Goal: Task Accomplishment & Management: Complete application form

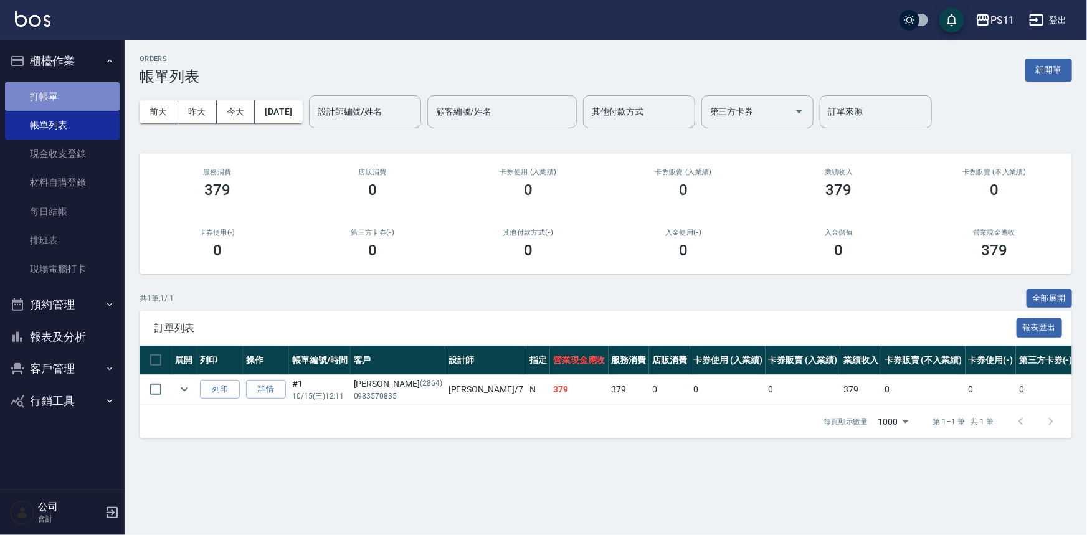
click at [80, 97] on link "打帳單" at bounding box center [62, 96] width 115 height 29
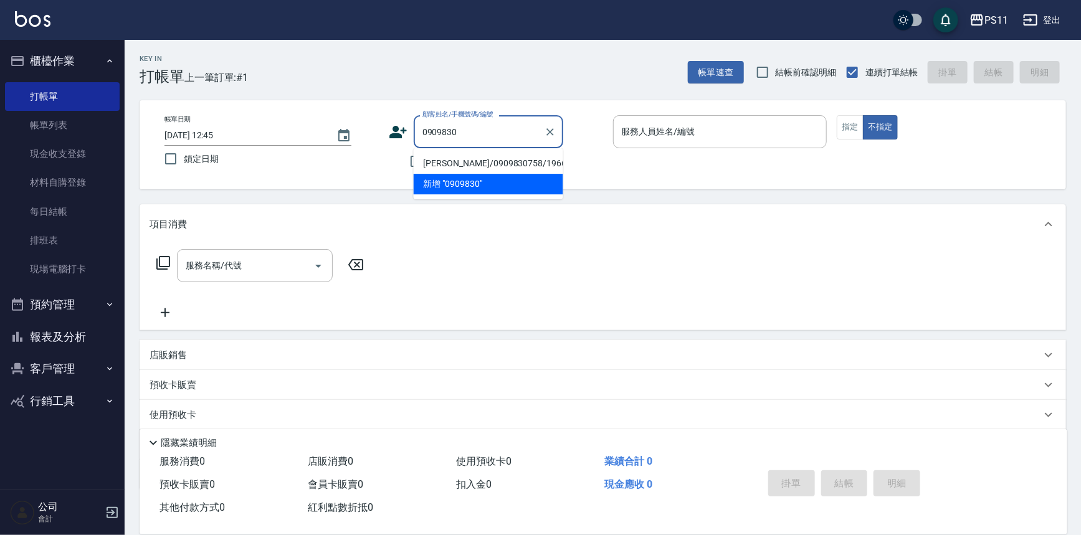
click at [483, 156] on li "[PERSON_NAME]/0909830758/1966" at bounding box center [489, 163] width 150 height 21
type input "[PERSON_NAME]/0909830758/1966"
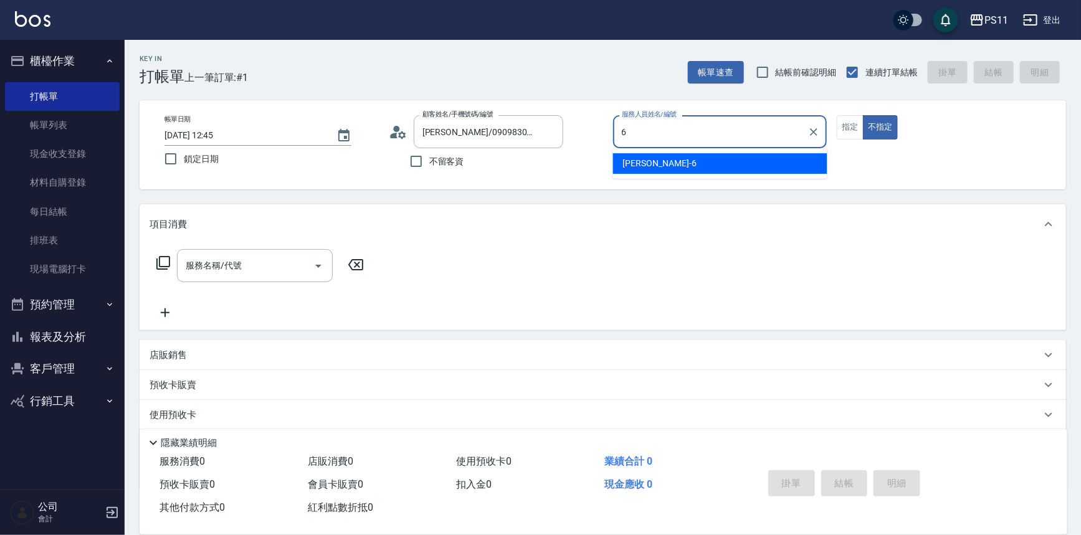
type input "[PERSON_NAME]6"
type button "false"
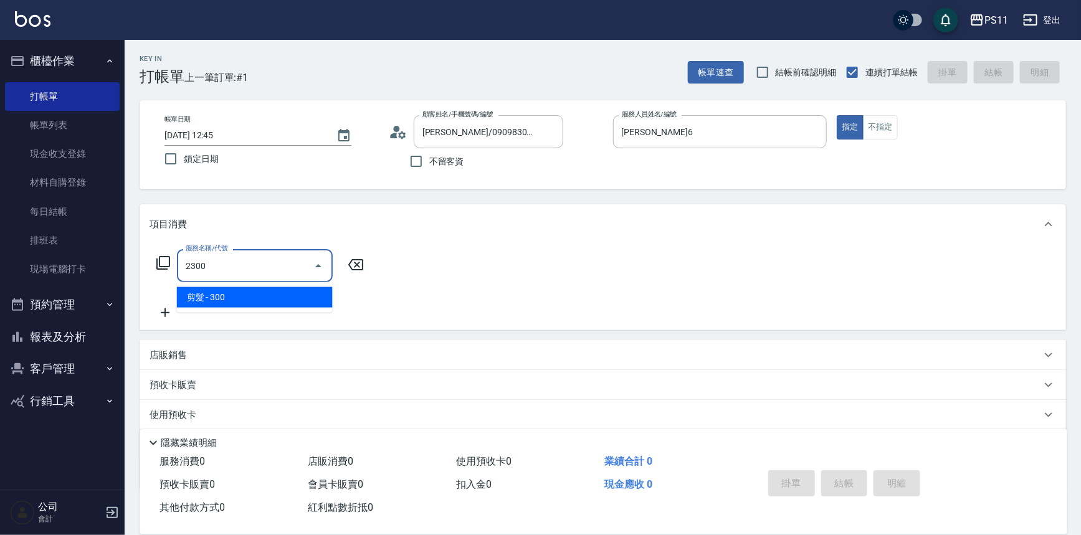
type input "剪髮(2300)"
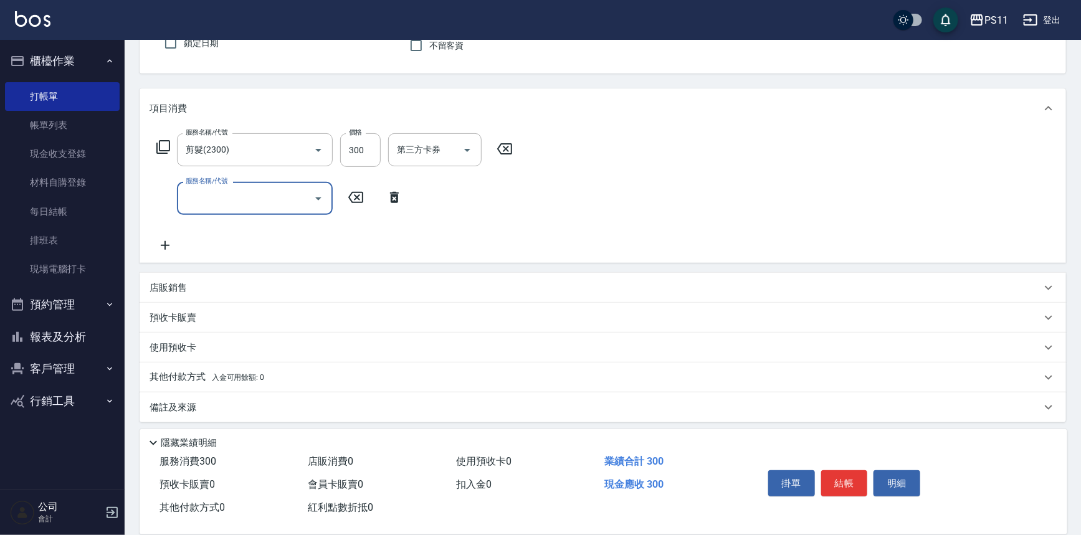
scroll to position [120, 0]
click at [159, 368] on p "其他付款方式 入金可用餘額: 0" at bounding box center [207, 374] width 115 height 14
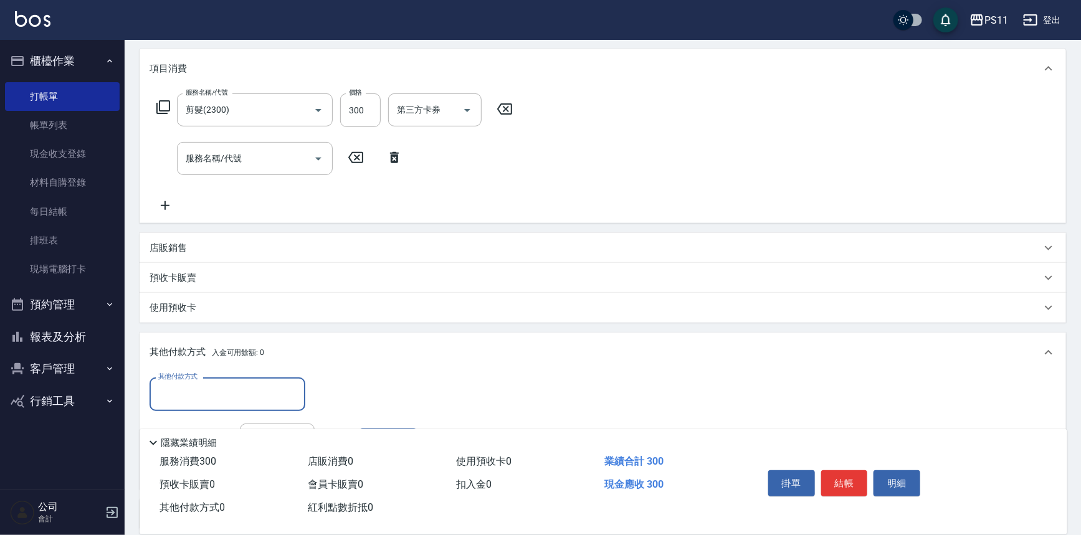
scroll to position [176, 0]
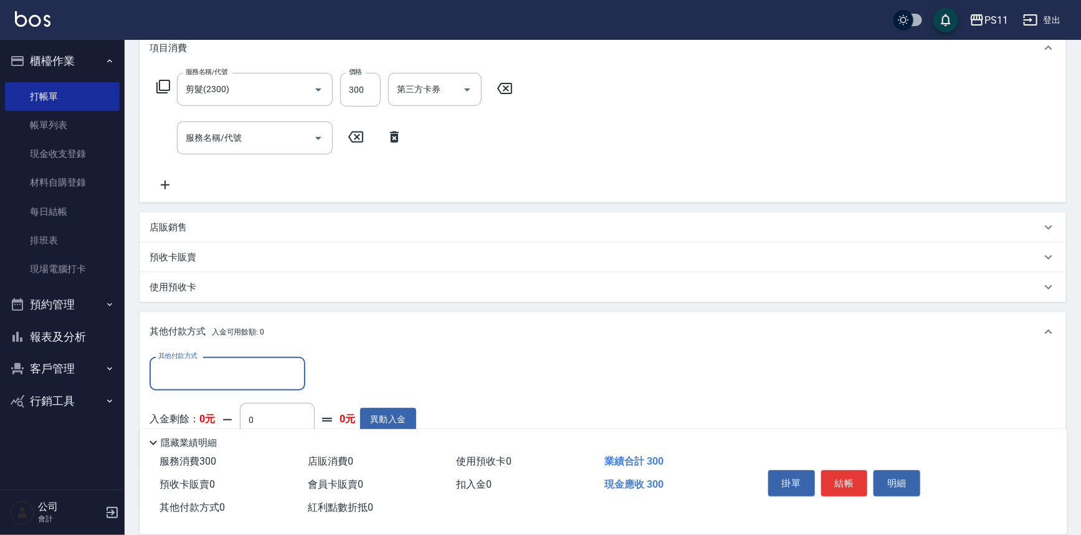
click at [224, 357] on div "其他付款方式" at bounding box center [228, 373] width 156 height 33
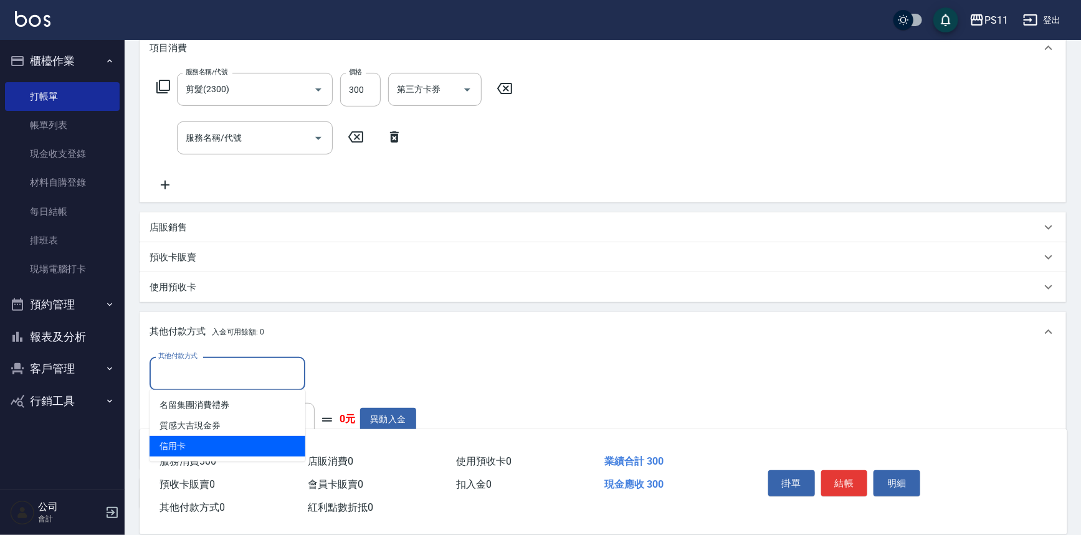
click at [233, 446] on span "信用卡" at bounding box center [228, 446] width 156 height 21
type input "信用卡"
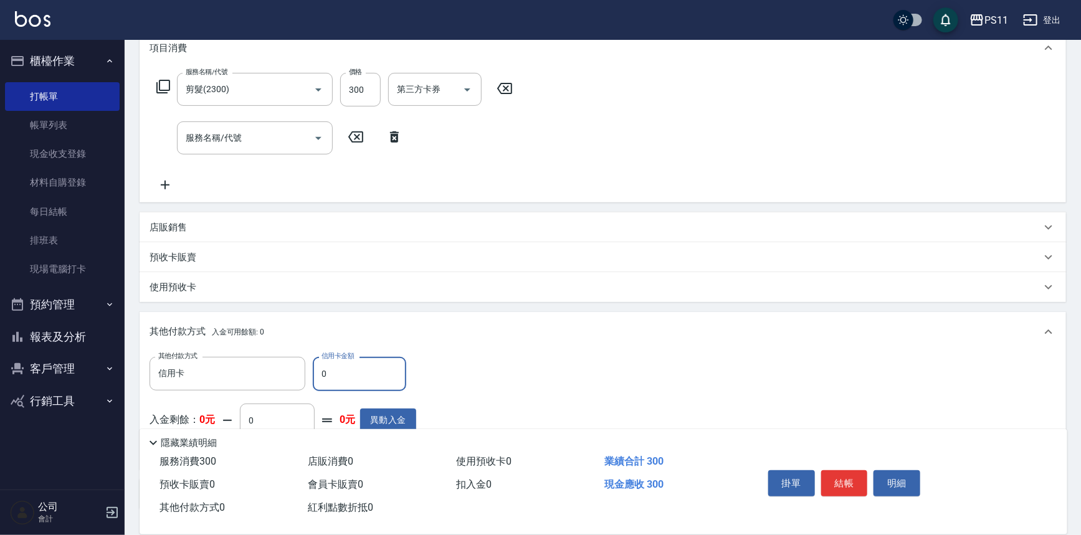
drag, startPoint x: 340, startPoint y: 370, endPoint x: 313, endPoint y: 374, distance: 26.5
click at [313, 374] on input "0" at bounding box center [359, 374] width 93 height 34
type input "300"
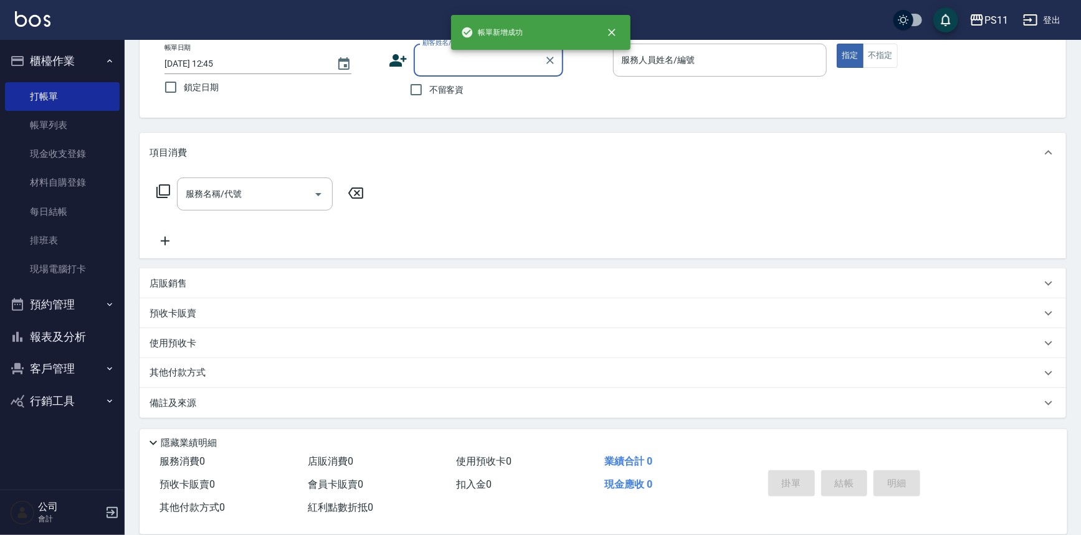
scroll to position [0, 0]
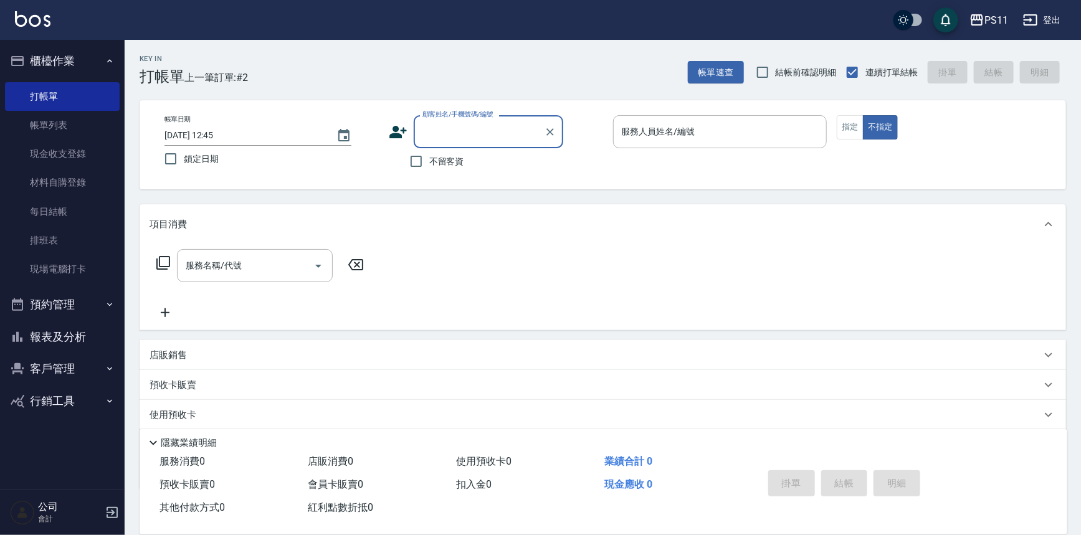
type input "1"
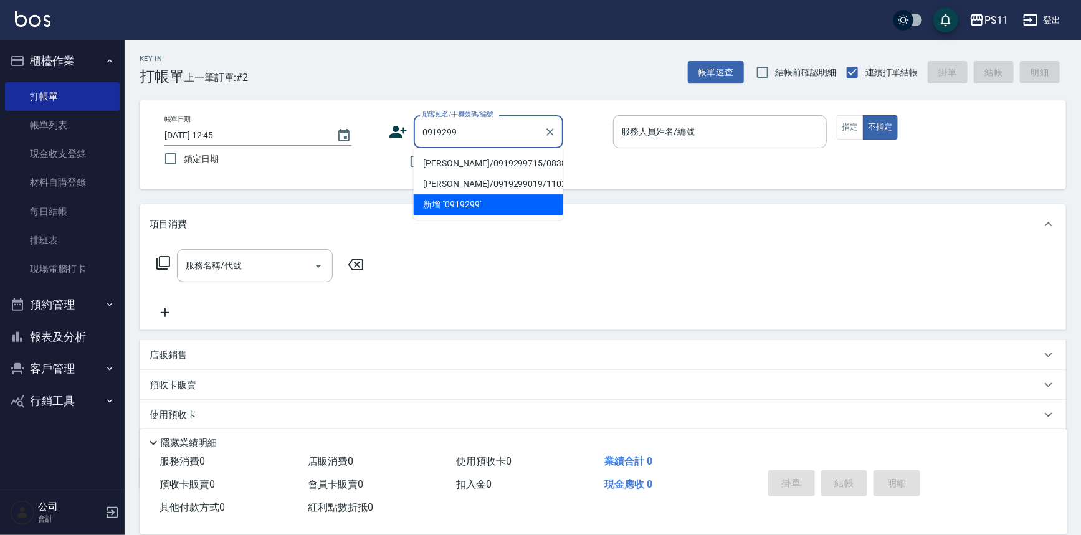
click at [461, 161] on li "[PERSON_NAME]/0919299715/0838" at bounding box center [489, 163] width 150 height 21
type input "[PERSON_NAME]/0919299715/0838"
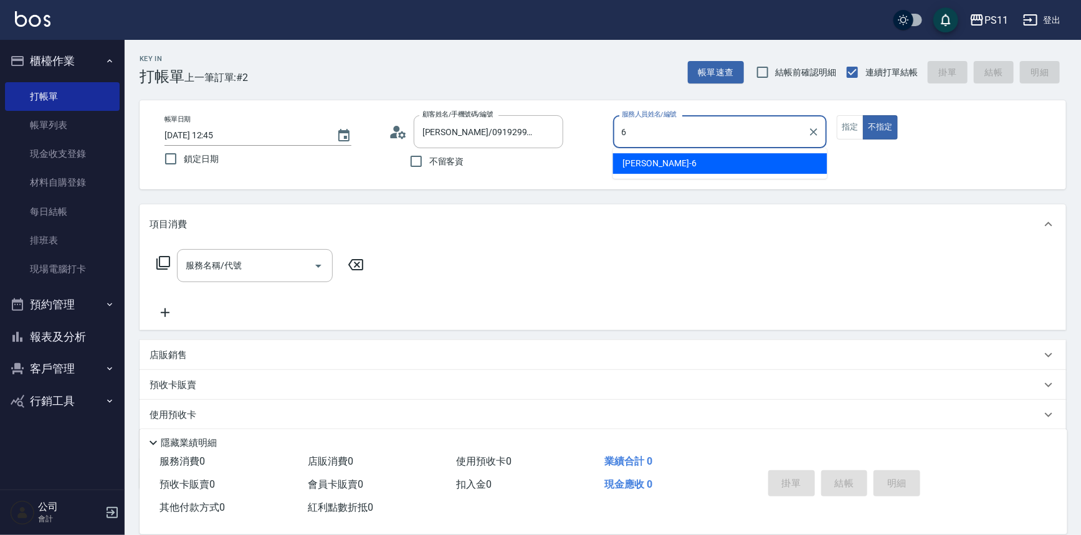
type input "[PERSON_NAME]6"
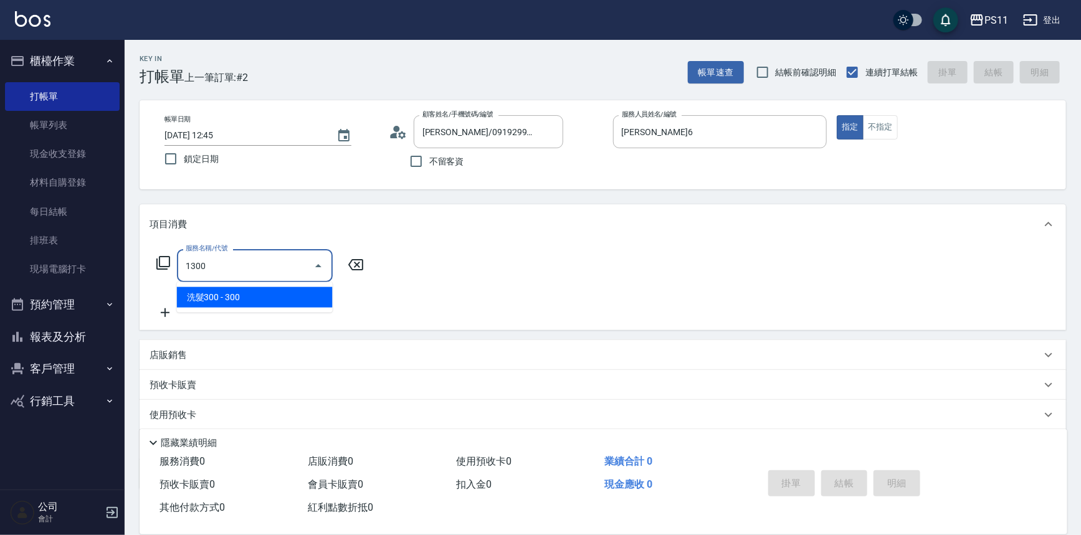
type input "洗髮300(1300)"
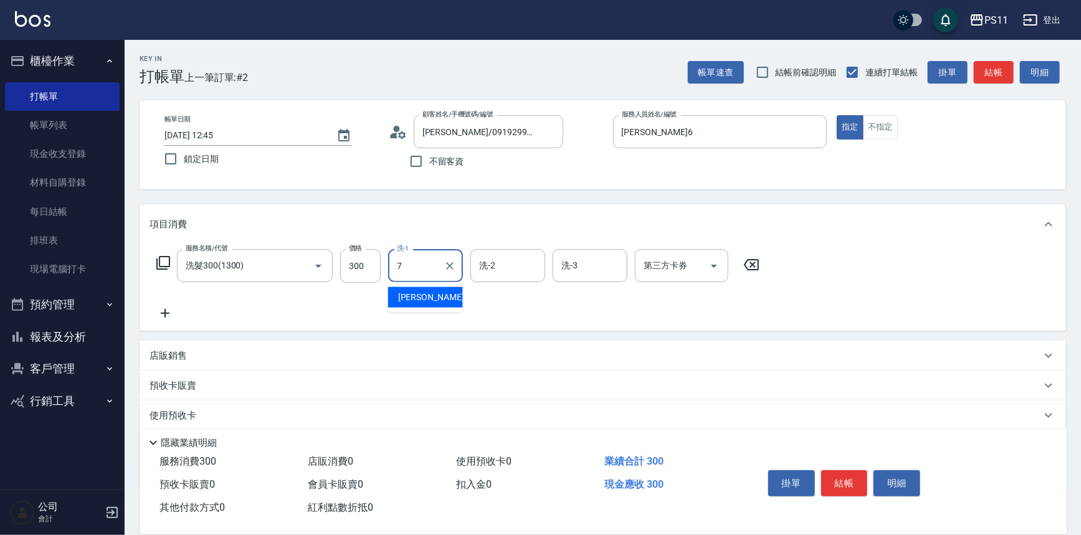
type input "[PERSON_NAME]-7"
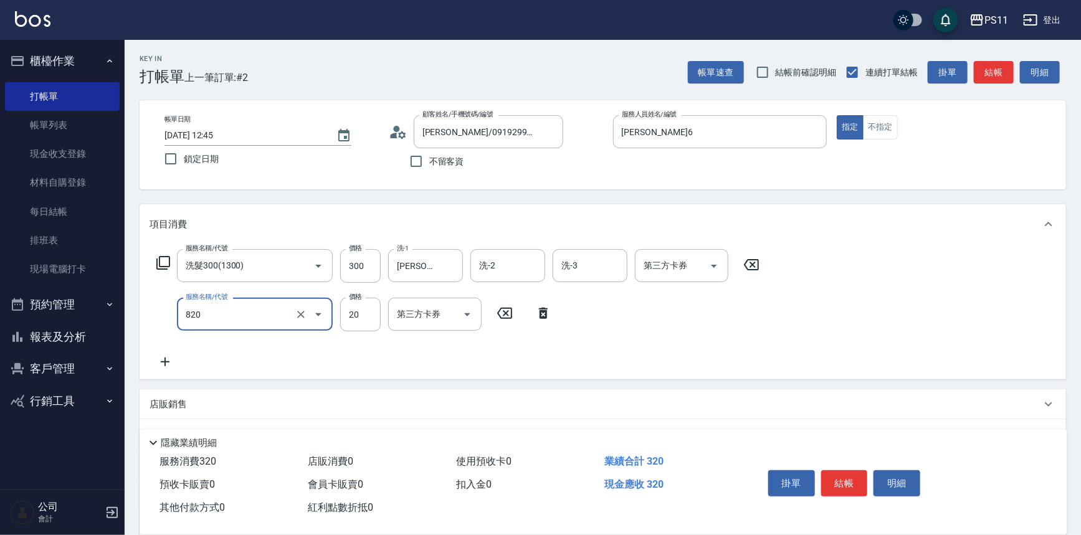
type input "潤絲(820)"
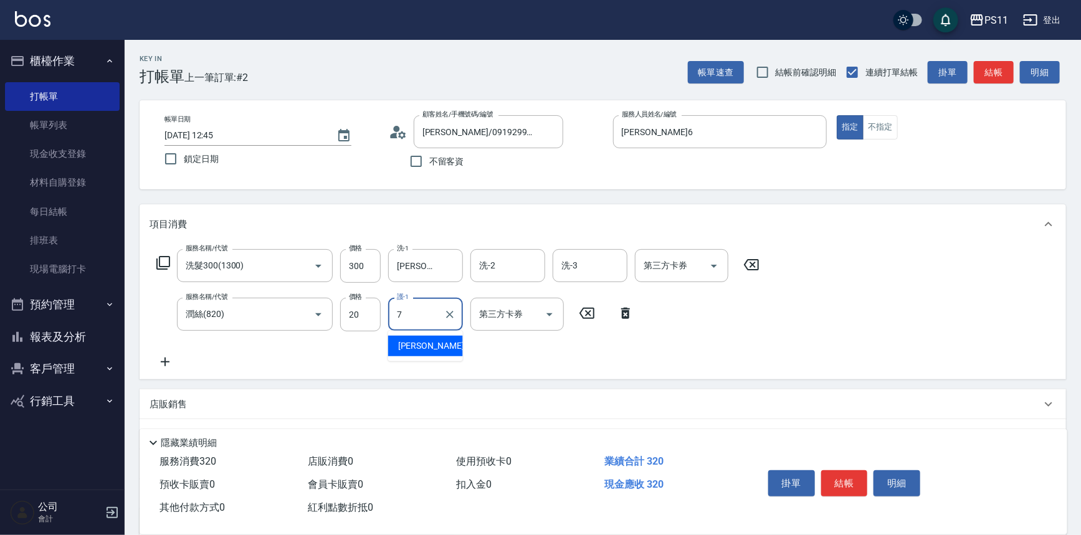
type input "[PERSON_NAME]-7"
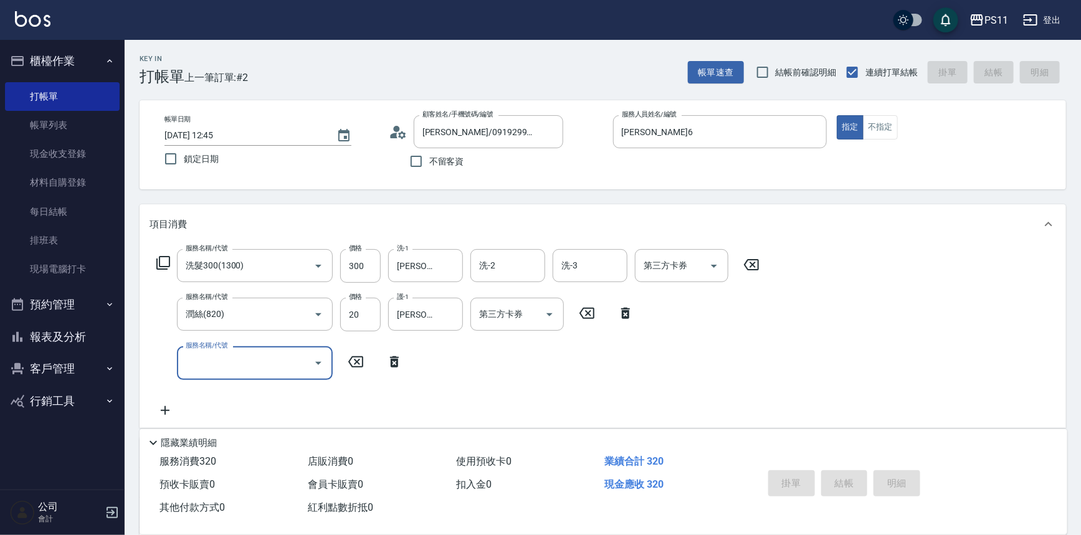
type input "[DATE] 13:13"
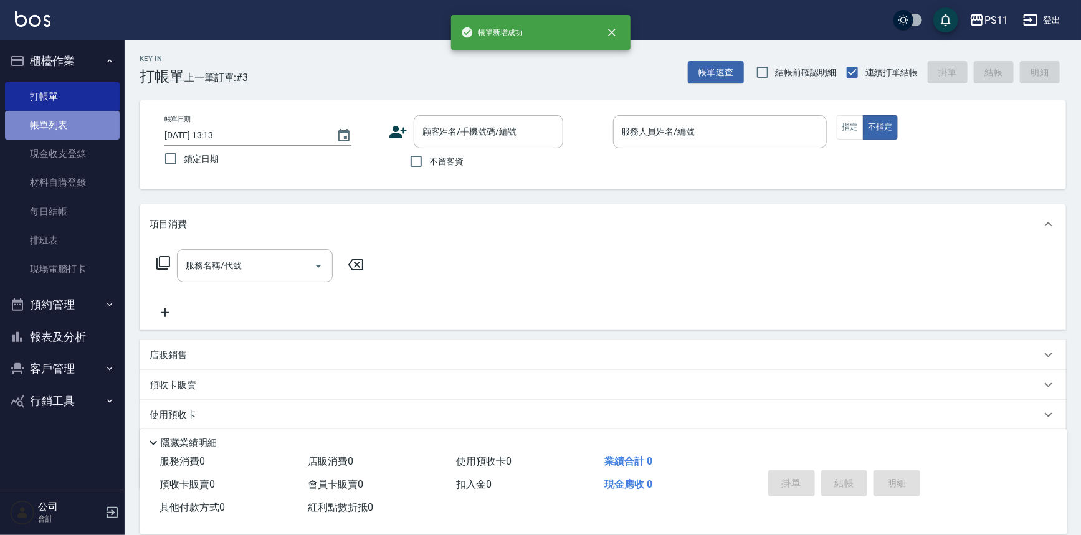
click at [87, 133] on link "帳單列表" at bounding box center [62, 125] width 115 height 29
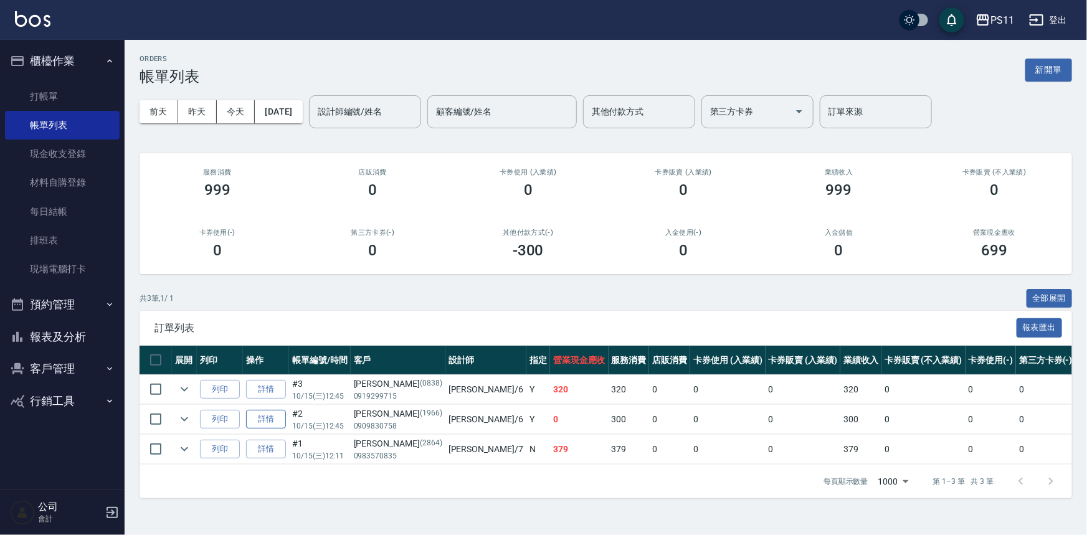
click at [274, 422] on link "詳情" at bounding box center [266, 419] width 40 height 19
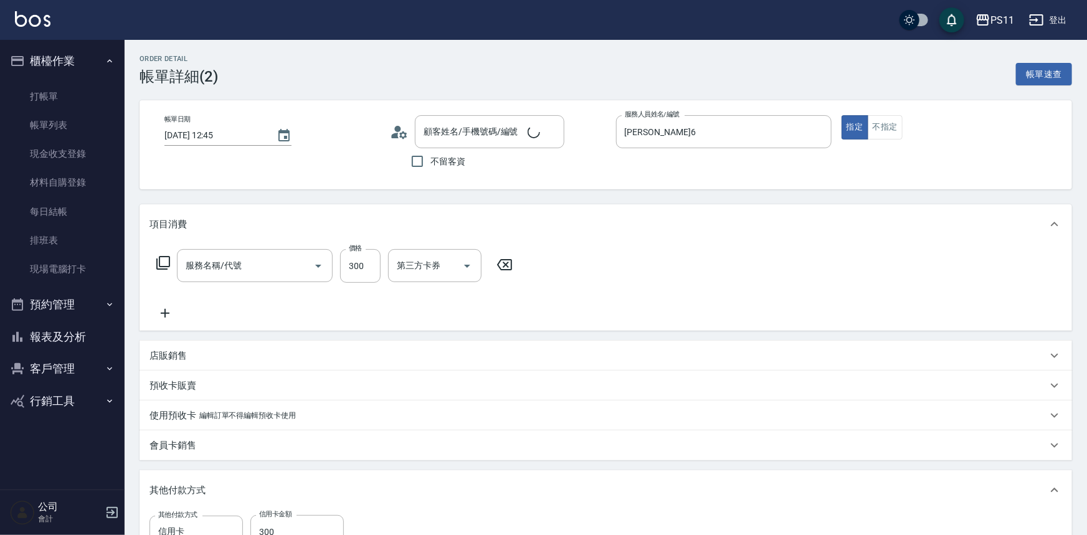
type input "[DATE] 12:45"
type input "[PERSON_NAME]6"
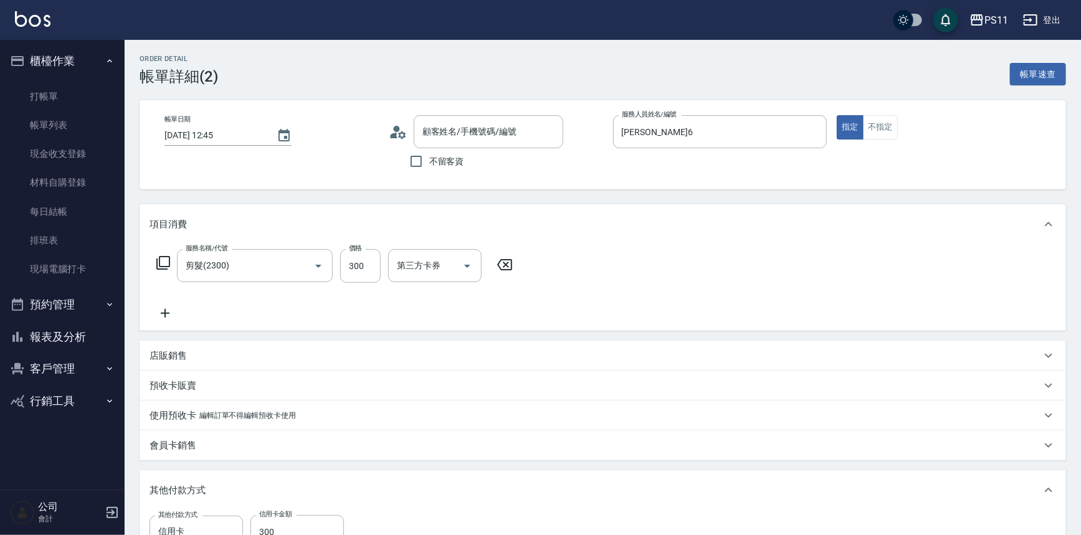
type input "剪髮(2300)"
type input "[PERSON_NAME]/0909830758/1966"
click at [59, 333] on button "報表及分析" at bounding box center [62, 337] width 115 height 32
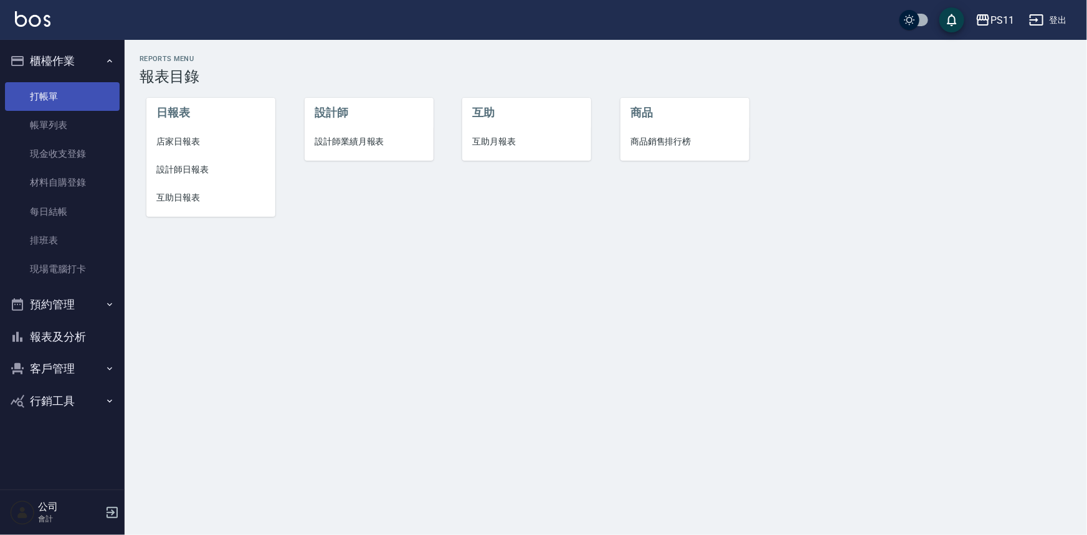
click at [68, 94] on link "打帳單" at bounding box center [62, 96] width 115 height 29
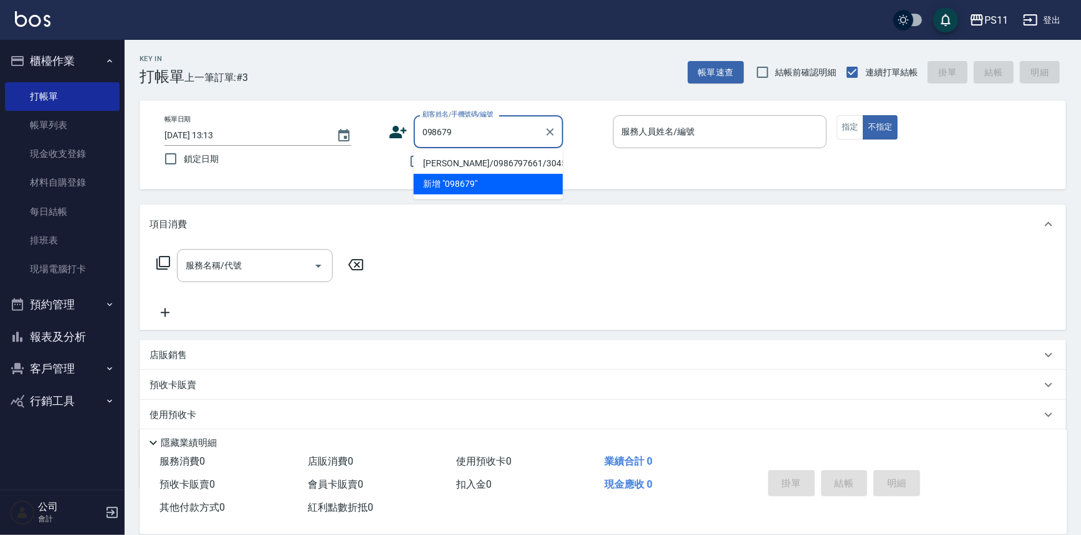
click at [477, 156] on li "[PERSON_NAME]/0986797661/3045" at bounding box center [489, 163] width 150 height 21
type input "[PERSON_NAME]/0986797661/3045"
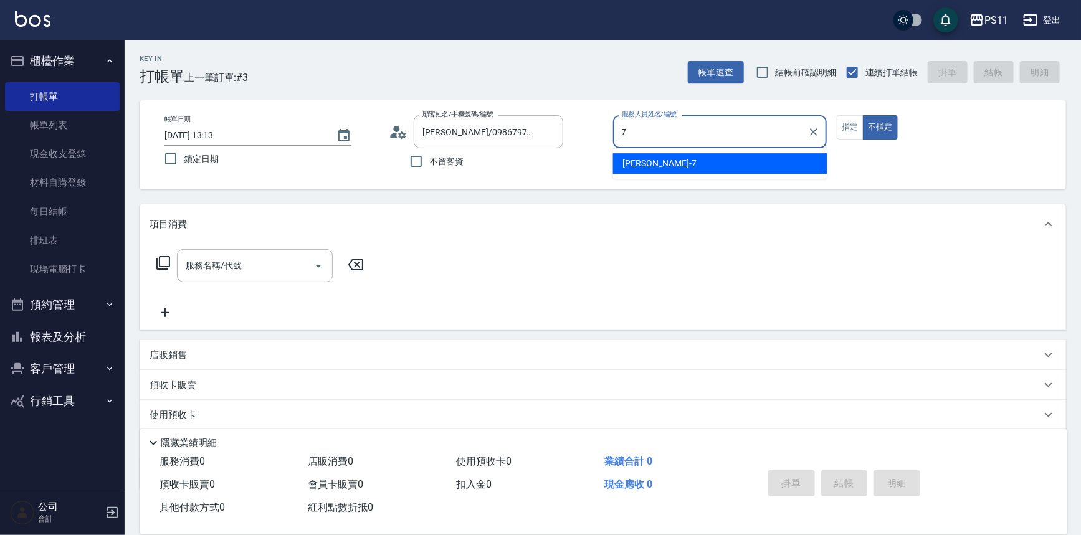
type input "[PERSON_NAME]-7"
type button "false"
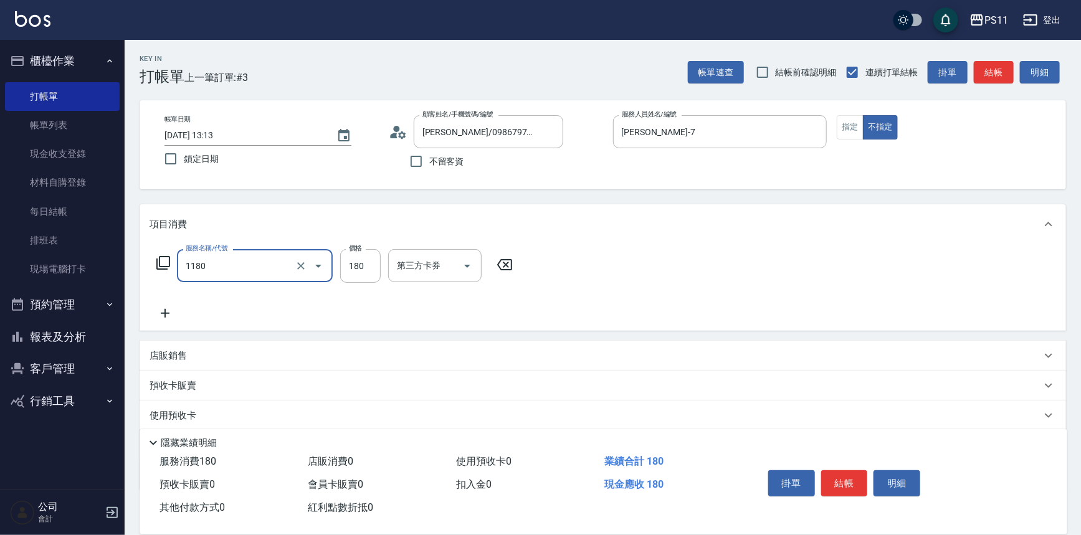
type input "洗髮(洗+剪不指定活動)(1180)"
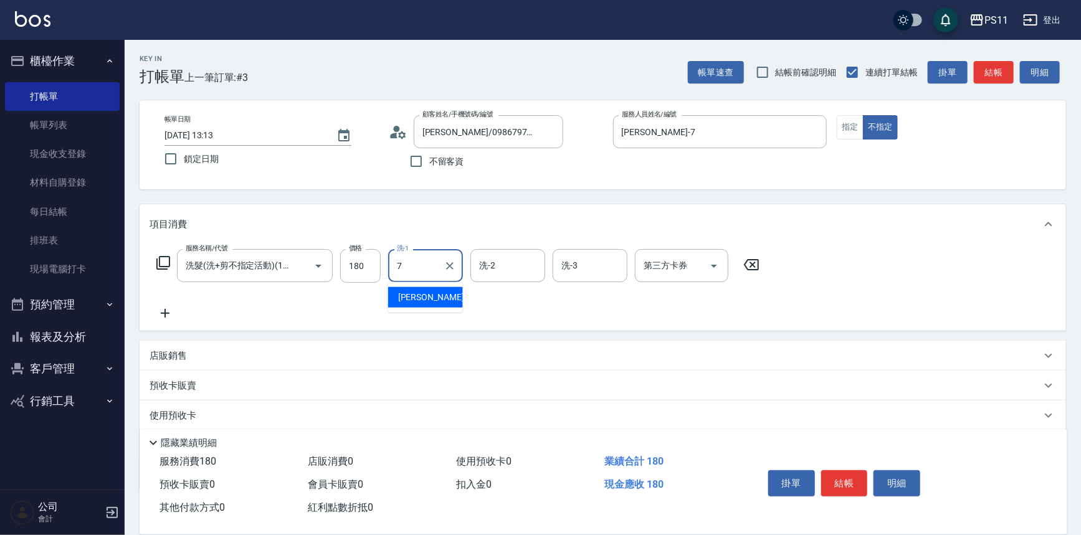
type input "[PERSON_NAME]-7"
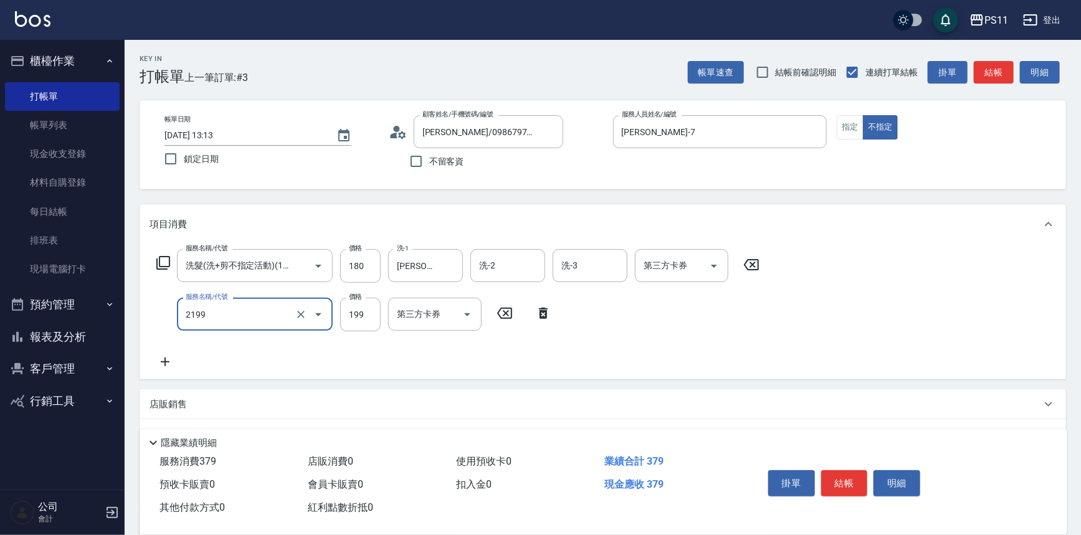
type input "不指定剪髮活動(2199)"
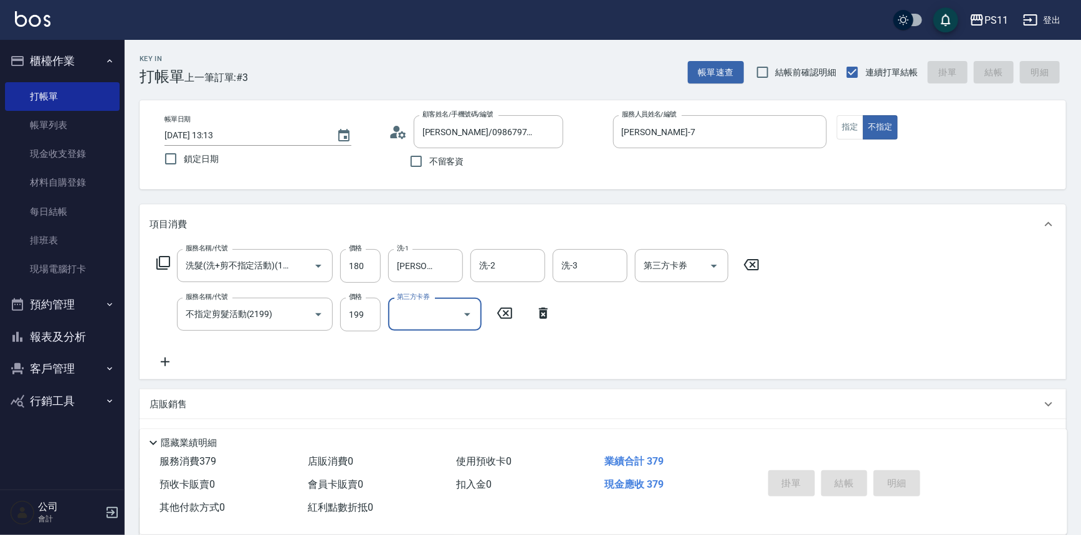
type input "[DATE] 14:04"
